Goal: Information Seeking & Learning: Learn about a topic

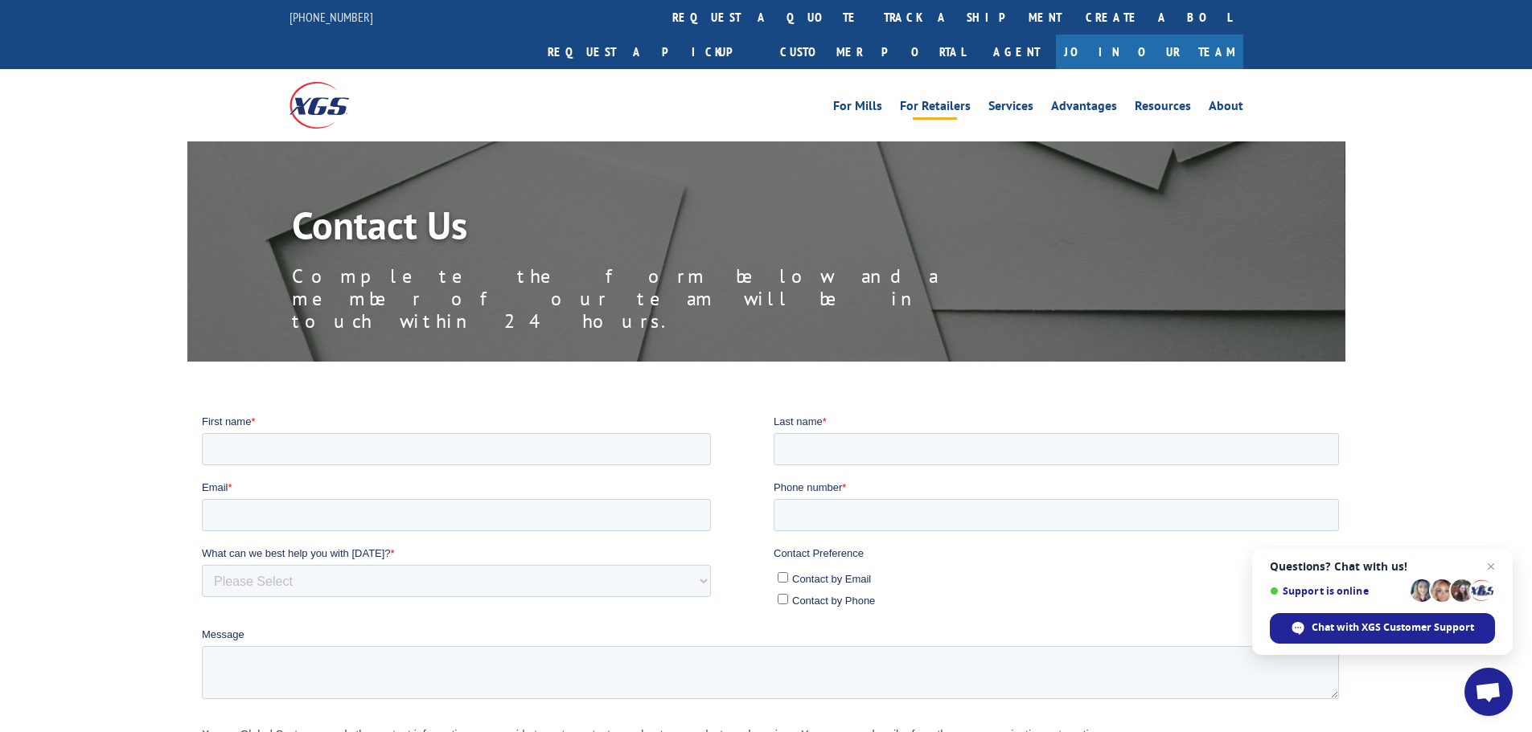
click at [950, 100] on link "For Retailers" at bounding box center [935, 109] width 71 height 18
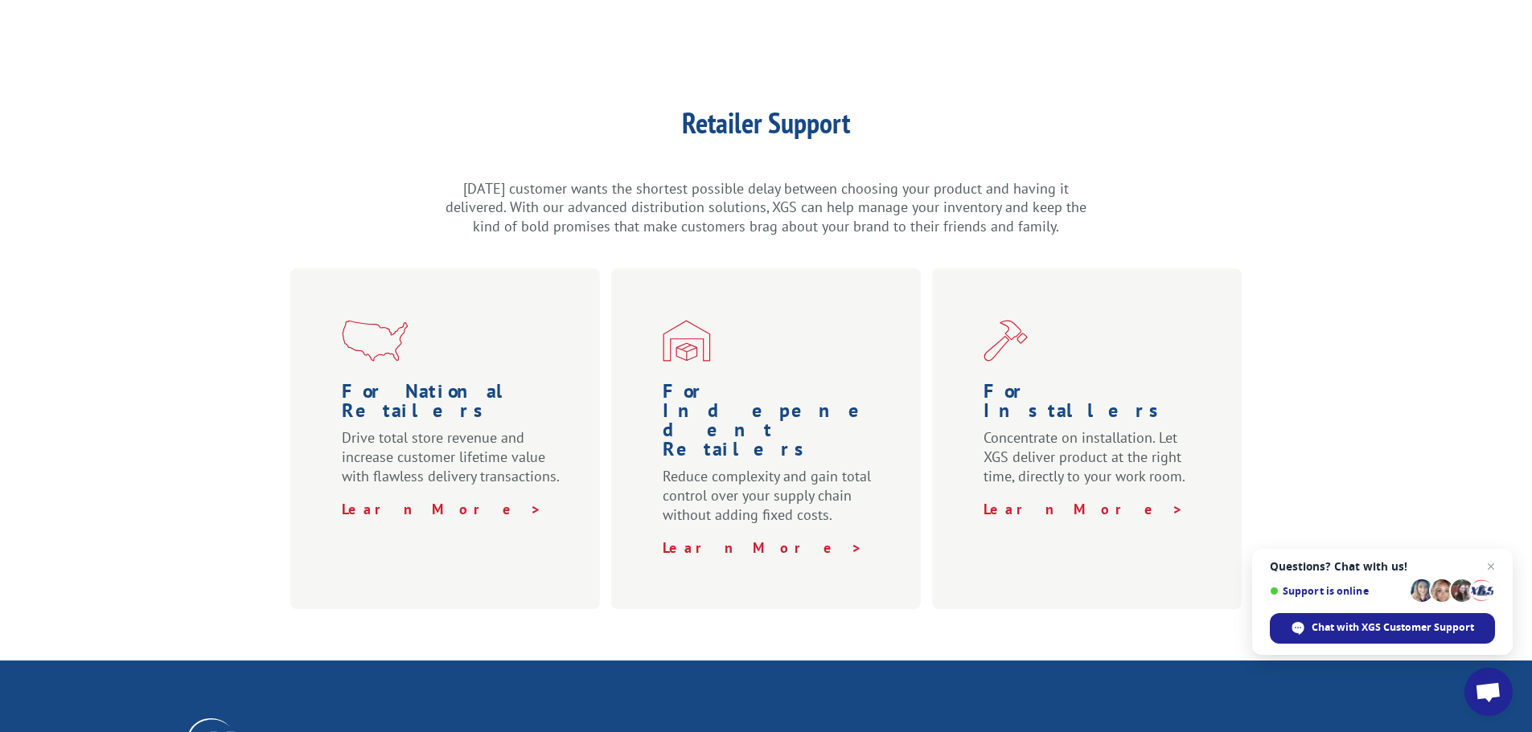
scroll to position [402, 0]
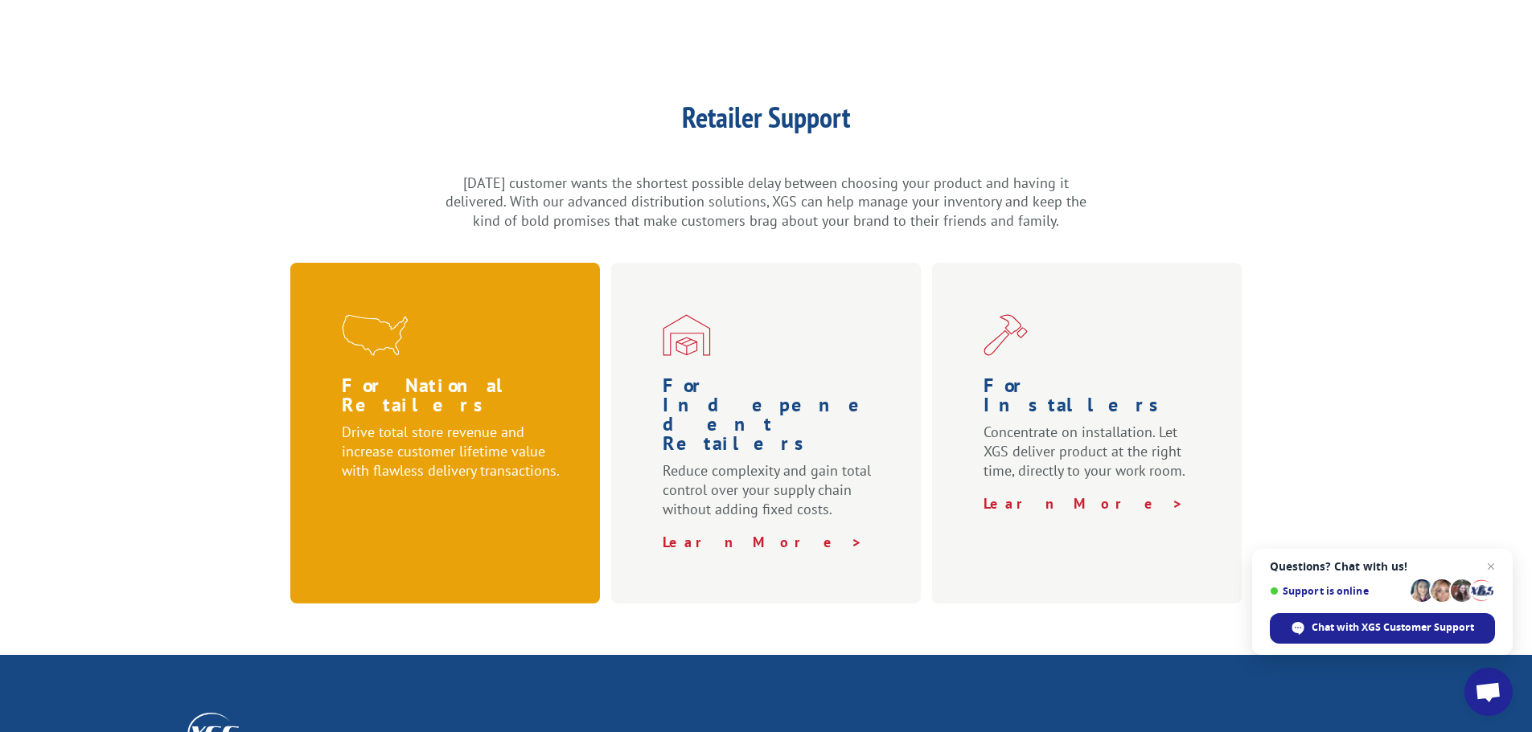
click at [392, 494] on strong "Learn More >" at bounding box center [442, 503] width 200 height 18
